Goal: Check status: Check status

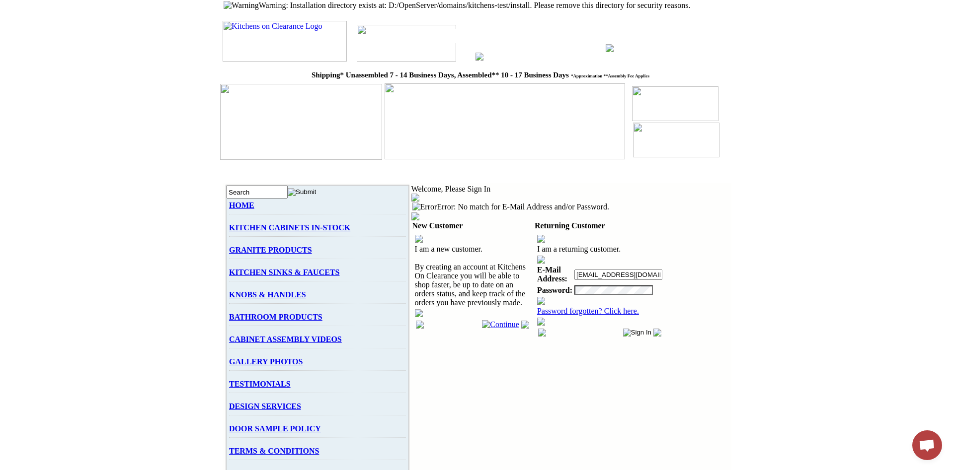
click at [552, 307] on link "Password forgotten? Click here." at bounding box center [588, 311] width 102 height 8
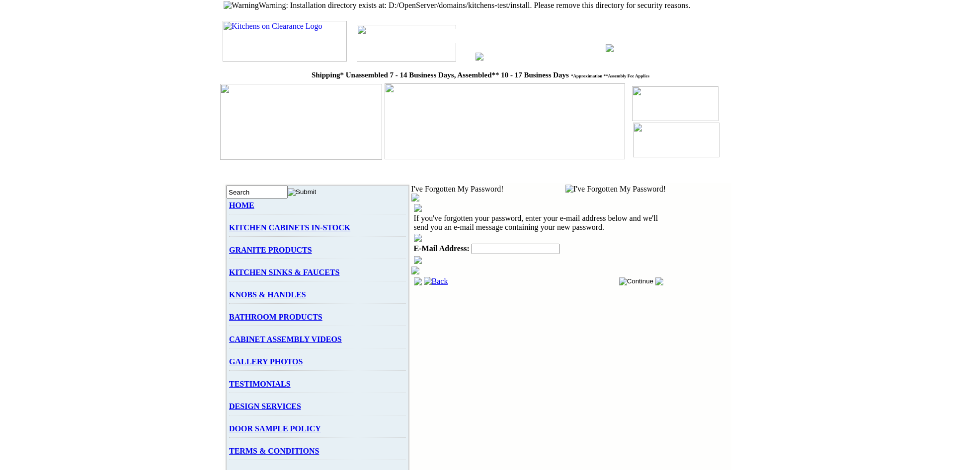
click at [413, 233] on td at bounding box center [538, 238] width 251 height 10
click at [471, 244] on input "text" at bounding box center [515, 249] width 88 height 10
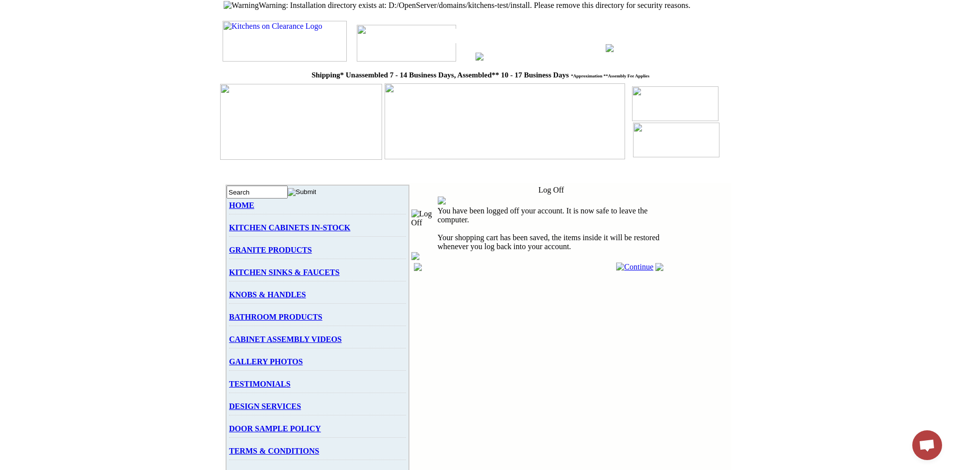
click at [623, 263] on img at bounding box center [634, 267] width 37 height 9
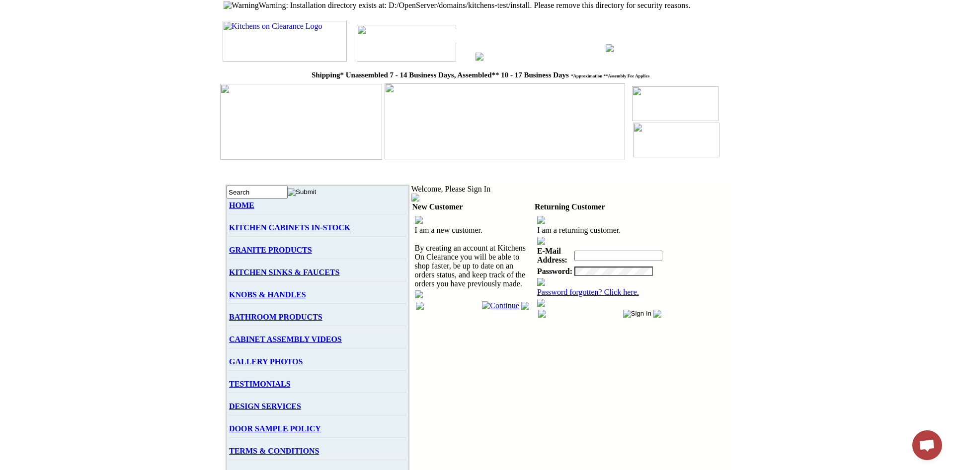
click at [577, 251] on input "text" at bounding box center [618, 256] width 88 height 10
paste input "[EMAIL_ADDRESS][DOMAIN_NAME]"
type input "[EMAIL_ADDRESS][DOMAIN_NAME]"
click at [623, 310] on input "image" at bounding box center [637, 314] width 29 height 8
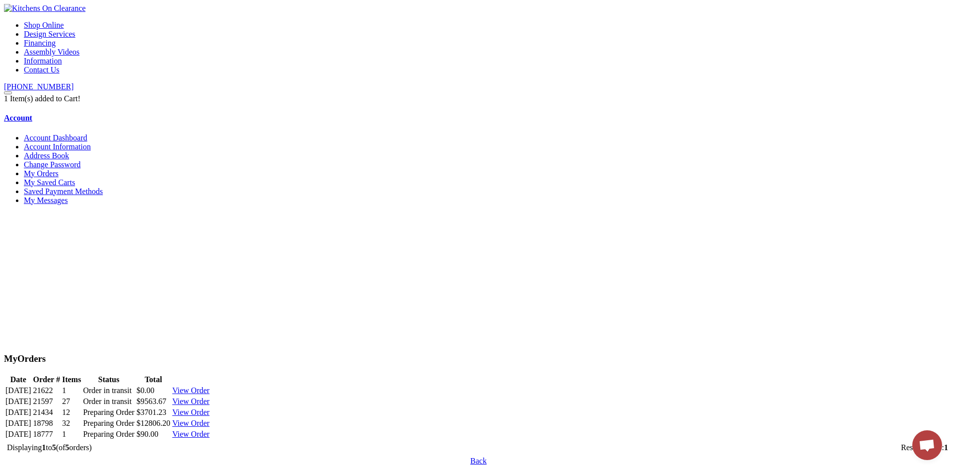
click at [210, 386] on link "View Order" at bounding box center [190, 390] width 37 height 8
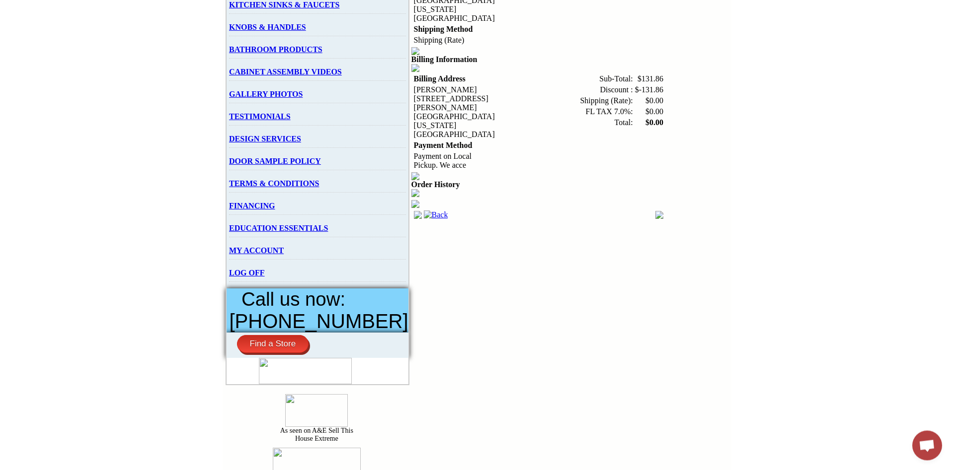
scroll to position [118, 0]
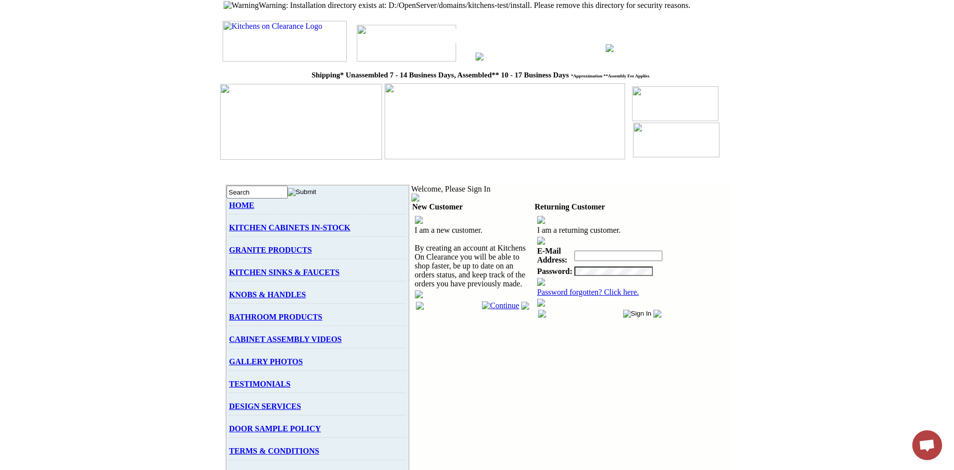
click at [602, 251] on input "text" at bounding box center [618, 256] width 88 height 10
type input "[EMAIL_ADDRESS][DOMAIN_NAME]"
click at [623, 310] on input "image" at bounding box center [637, 314] width 29 height 8
click at [603, 251] on input "text" at bounding box center [618, 256] width 88 height 10
type input "[EMAIL_ADDRESS][DOMAIN_NAME]"
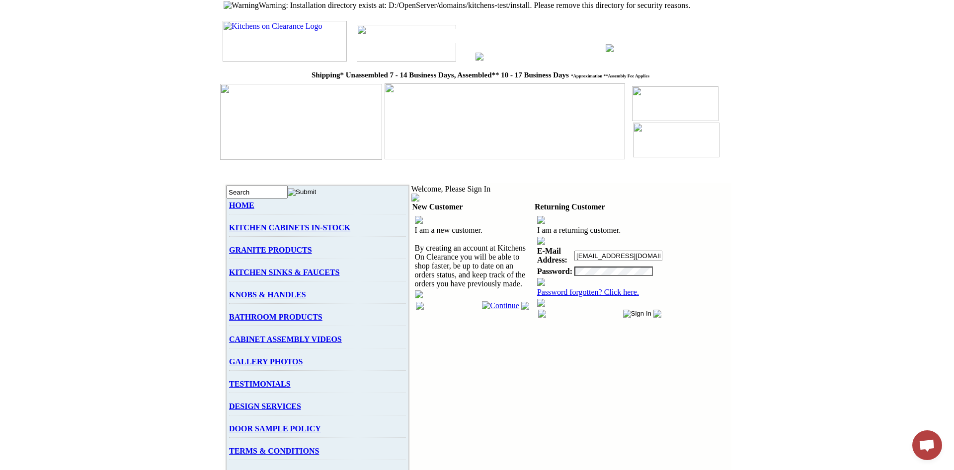
click at [623, 310] on input "image" at bounding box center [637, 314] width 29 height 8
click at [584, 251] on input "text" at bounding box center [618, 256] width 88 height 10
paste input "chiroweiss1@aol.com"
type input "chiroweiss1@aol.com"
click at [623, 310] on input "image" at bounding box center [637, 314] width 29 height 8
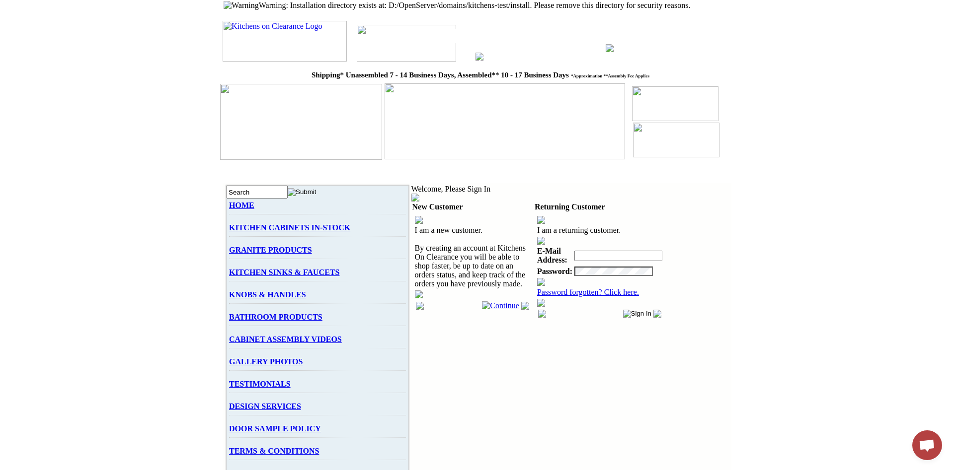
click at [592, 251] on input "text" at bounding box center [618, 256] width 88 height 10
paste input "[EMAIL_ADDRESS][DOMAIN_NAME]"
type input "[EMAIL_ADDRESS][DOMAIN_NAME]"
click at [631, 251] on input "[EMAIL_ADDRESS][DOMAIN_NAME]" at bounding box center [618, 256] width 88 height 10
click at [623, 310] on input "image" at bounding box center [637, 314] width 29 height 8
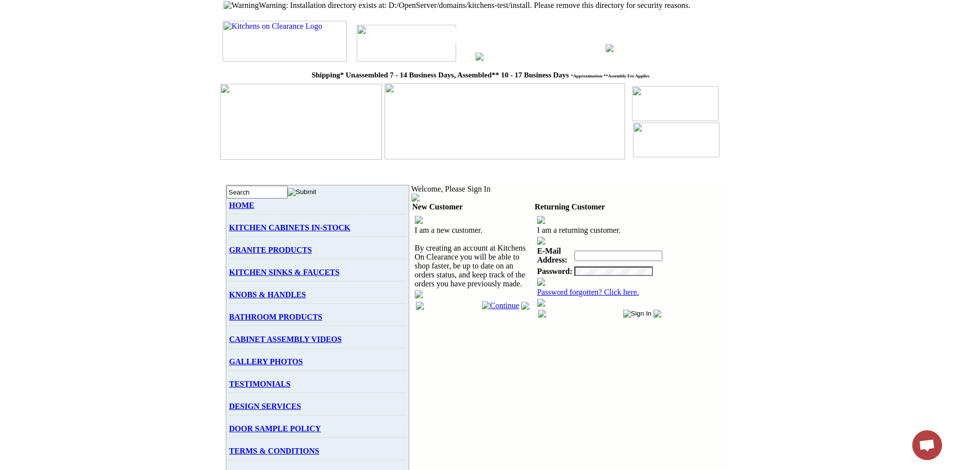
click at [592, 233] on td "I am a returning customer." at bounding box center [599, 230] width 127 height 11
click at [590, 251] on input "text" at bounding box center [618, 256] width 88 height 10
paste input "chiroweiss1@aol.com"
type input "chiroweiss1@aol.com"
click at [623, 310] on input "image" at bounding box center [637, 314] width 29 height 8
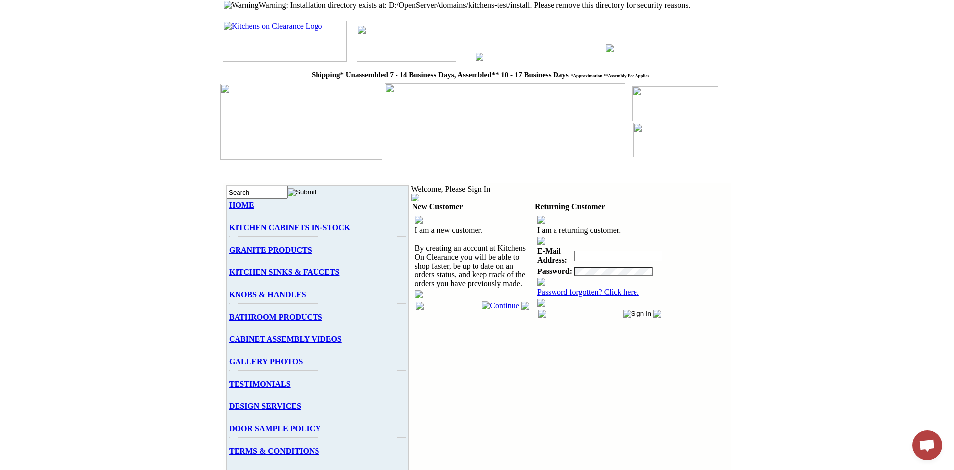
click at [584, 251] on input "text" at bounding box center [618, 256] width 88 height 10
type input "bggjoker@gmail.com"
click at [623, 310] on input "image" at bounding box center [637, 314] width 29 height 8
click at [286, 49] on img at bounding box center [285, 41] width 124 height 41
click at [598, 247] on td at bounding box center [618, 256] width 90 height 20
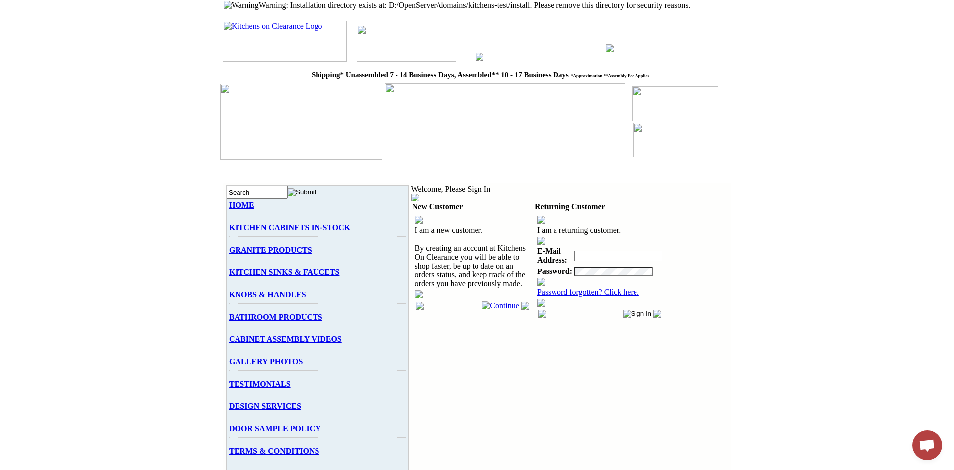
click at [590, 251] on input "text" at bounding box center [618, 256] width 88 height 10
paste input "bggjoker@gmail.com"
type input "bggjoker@gmail.com"
click at [625, 310] on input "image" at bounding box center [637, 314] width 29 height 8
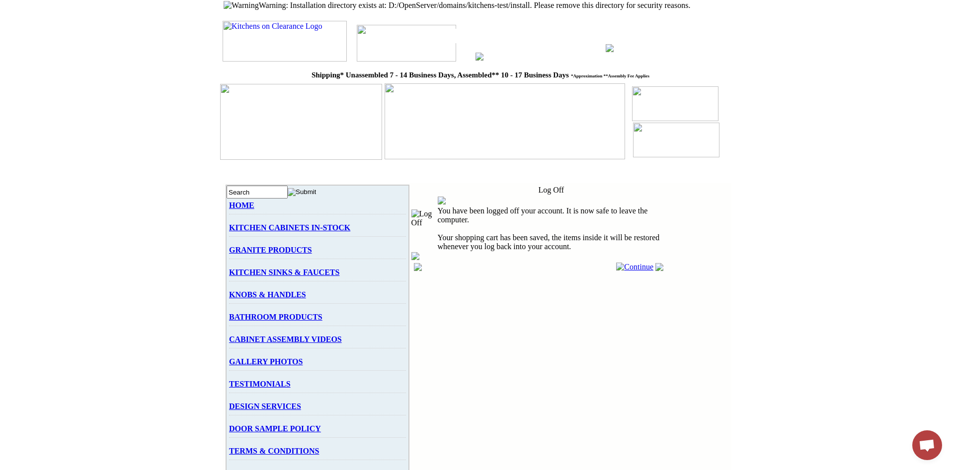
click at [616, 263] on img at bounding box center [634, 267] width 37 height 9
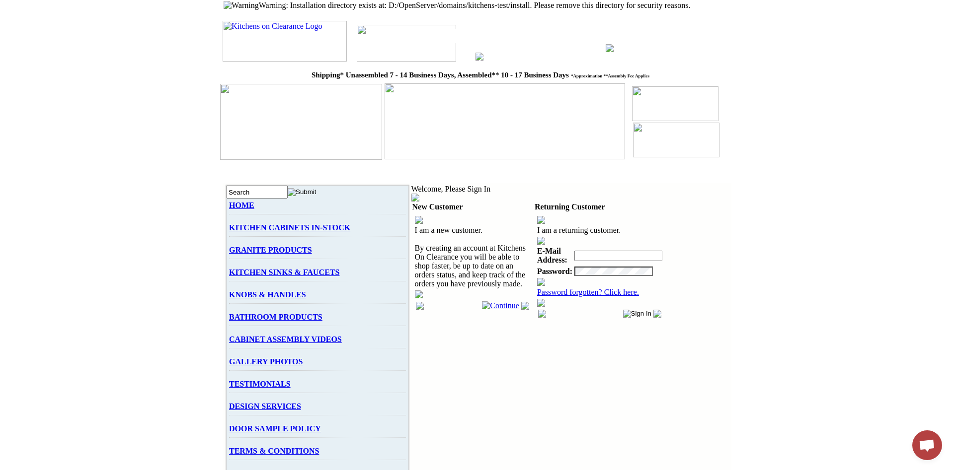
click at [583, 251] on input "text" at bounding box center [618, 256] width 88 height 10
paste input "chiroweiss1@aol.com"
type input "chiroweiss1@aol.com"
click at [623, 310] on input "image" at bounding box center [637, 314] width 29 height 8
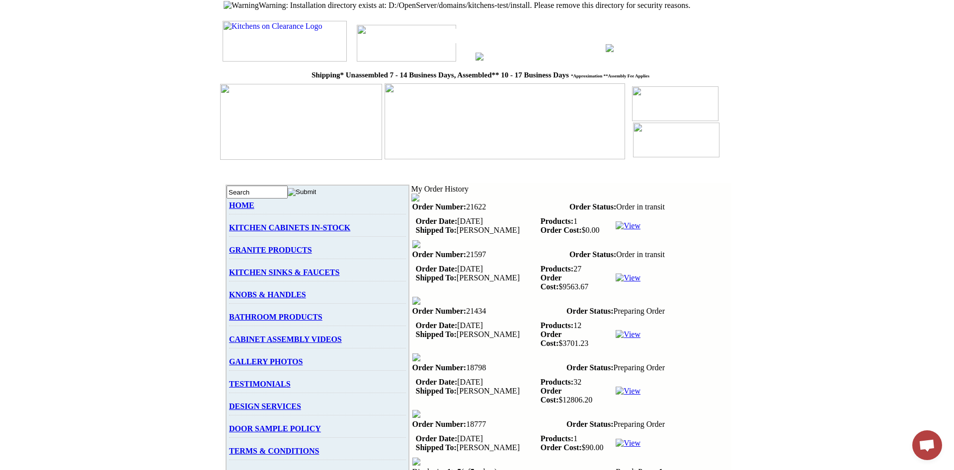
click at [621, 230] on img at bounding box center [627, 226] width 25 height 9
click at [623, 274] on img at bounding box center [627, 278] width 25 height 9
